Goal: Register for event/course

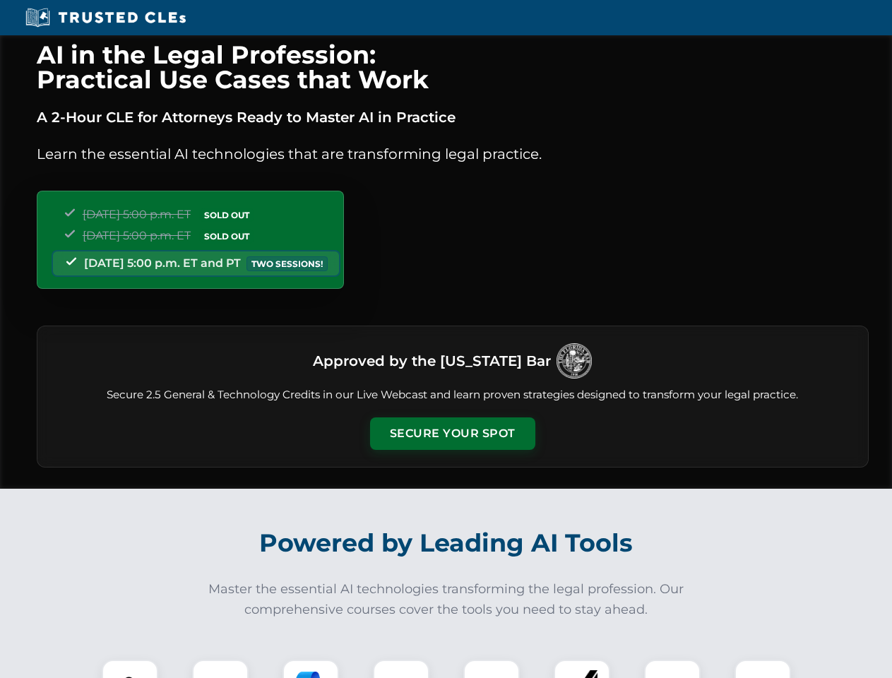
click at [452, 434] on button "Secure Your Spot" at bounding box center [452, 433] width 165 height 32
click at [130, 669] on img at bounding box center [129, 687] width 41 height 41
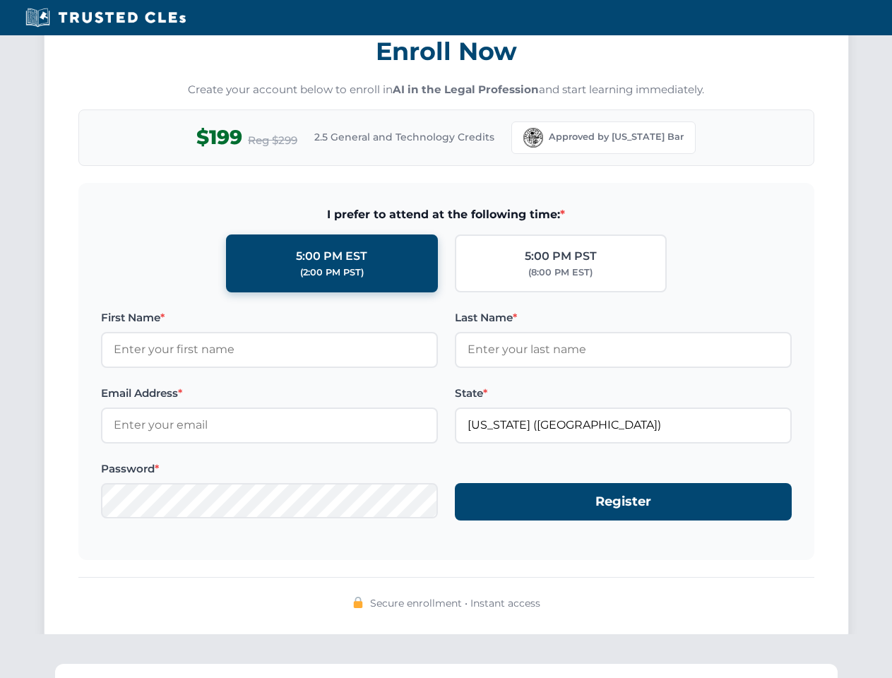
scroll to position [1386, 0]
